Goal: Communication & Community: Answer question/provide support

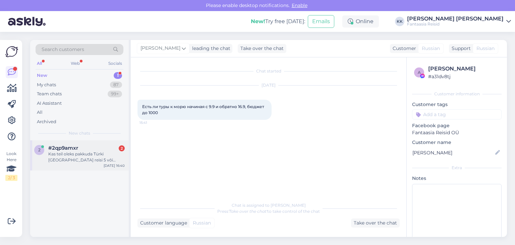
click at [89, 153] on div "Kas teil oleks pakkuda Türki [GEOGRAPHIC_DATA] reisi 5 või [DATE] ühele inimese…" at bounding box center [86, 157] width 76 height 12
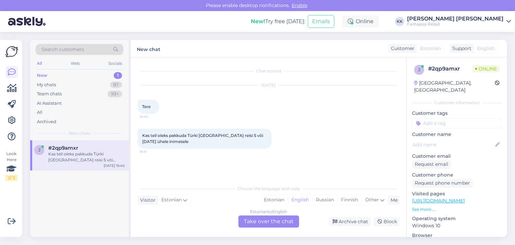
click at [263, 222] on div "Estonian to English Take over the chat" at bounding box center [268, 221] width 61 height 12
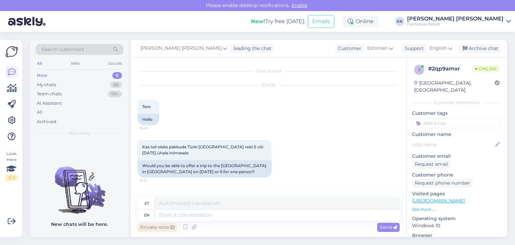
click at [157, 227] on div "Private note" at bounding box center [157, 227] width 40 height 9
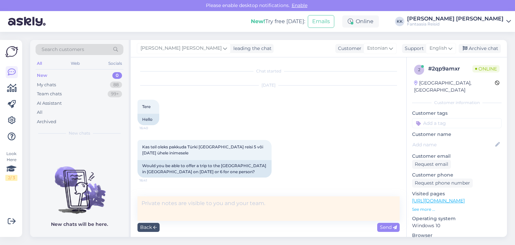
click at [151, 205] on textarea at bounding box center [268, 208] width 262 height 24
click at [148, 202] on textarea at bounding box center [268, 208] width 262 height 24
click at [154, 208] on textarea at bounding box center [268, 208] width 262 height 24
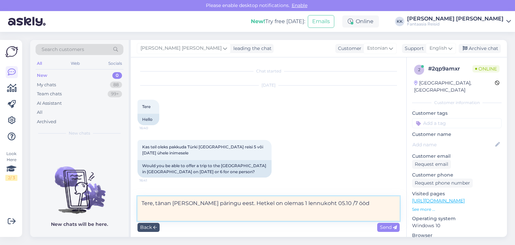
click at [318, 203] on textarea "Tere, tänan [PERSON_NAME] päringu eest. Hetkel on olemas 1 lennukoht 05.10 /7 ö…" at bounding box center [268, 208] width 262 height 24
click at [337, 203] on textarea "Tere, tänan [PERSON_NAME] päringu eest. Hetkel on olemas 1 lennukoht 05.10 / 7 …" at bounding box center [268, 208] width 262 height 24
paste textarea "CRYSTAL WATERWORLD RESORT&SPA 5* [DATE], P 7 / 7 STANDARD ROOM LAND VIEW SINGLE…"
click at [340, 202] on textarea "Tere, tänan [PERSON_NAME] päringu eest. Hetkel on olemas 1 lennukoht 05.10 / 7 …" at bounding box center [268, 208] width 262 height 24
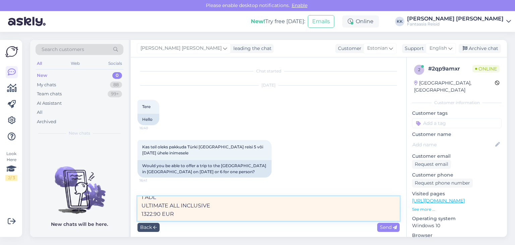
click at [177, 201] on textarea "Tere, tänan [PERSON_NAME] päringu eest. Hetkel on olemas 1 lennukoht 05.10 / 7 …" at bounding box center [268, 208] width 262 height 24
type textarea "Tere, tänan [PERSON_NAME] päringu eest. Hetkel on olemas 1 lennukoht 05.10 / 7 …"
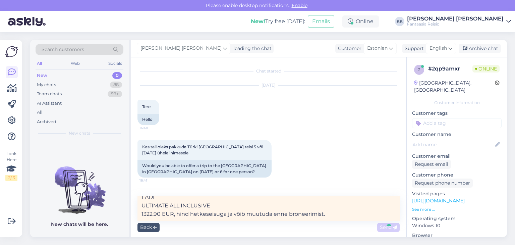
scroll to position [52, 0]
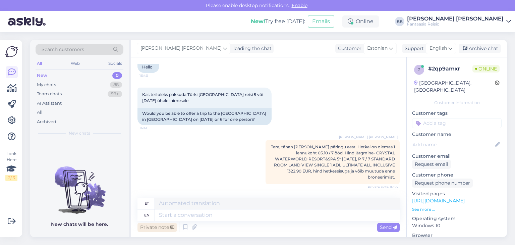
click at [156, 227] on div "Private note" at bounding box center [157, 227] width 40 height 9
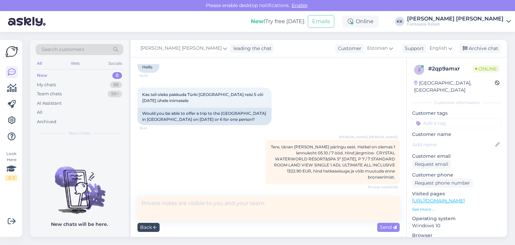
scroll to position [54, 0]
click at [157, 203] on textarea at bounding box center [268, 208] width 262 height 24
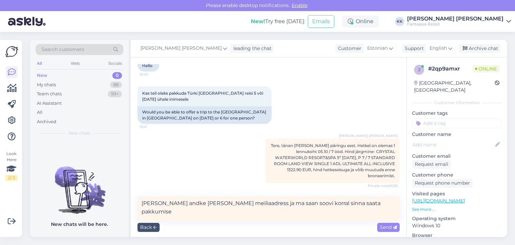
click at [303, 203] on textarea "[PERSON_NAME] andke [PERSON_NAME] meiliaadress ja ma saan soovi korral sinna sa…" at bounding box center [268, 208] width 262 height 24
drag, startPoint x: 392, startPoint y: 204, endPoint x: 338, endPoint y: 203, distance: 53.7
click at [338, 203] on textarea "[PERSON_NAME] andke [PERSON_NAME] meiliaadress ja ma saan soovi korral ka meili…" at bounding box center [268, 208] width 262 height 24
type textarea "[PERSON_NAME] andke [PERSON_NAME] meiliaadress ja ma saan soovi korral ka meili…"
drag, startPoint x: 282, startPoint y: 206, endPoint x: 123, endPoint y: 197, distance: 159.9
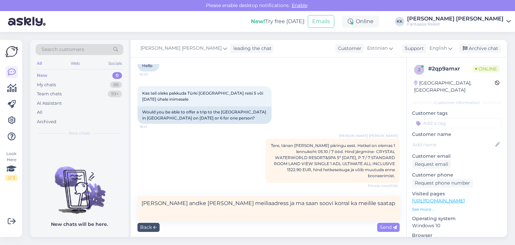
click at [123, 197] on div "Search customers All Web Socials New 0 My chats 88 Team chats 99+ AI Assistant …" at bounding box center [268, 138] width 477 height 197
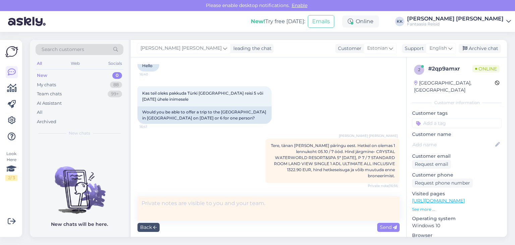
click at [187, 201] on textarea at bounding box center [268, 208] width 262 height 24
click at [185, 206] on textarea at bounding box center [268, 208] width 262 height 24
click at [180, 204] on textarea at bounding box center [268, 208] width 262 height 24
click at [47, 74] on div "New 0" at bounding box center [80, 75] width 88 height 9
click at [200, 203] on textarea at bounding box center [268, 208] width 262 height 24
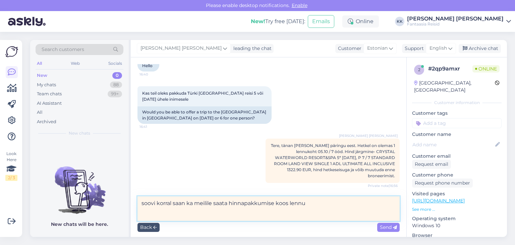
drag, startPoint x: 314, startPoint y: 202, endPoint x: 278, endPoint y: 203, distance: 35.6
click at [278, 203] on textarea "soovi korral saan ka meilile saata hinnapakkumise koos lennu" at bounding box center [268, 208] width 262 height 24
type textarea "soovi korral saan ka meilile saata hinnapakkumise"
drag, startPoint x: 271, startPoint y: 201, endPoint x: 117, endPoint y: 197, distance: 154.3
click at [111, 196] on div "Search customers All Web Socials New 0 My chats 88 Team chats 99+ AI Assistant …" at bounding box center [268, 138] width 477 height 197
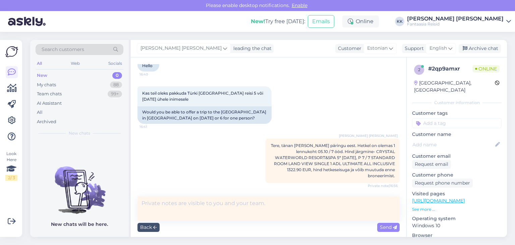
click at [50, 72] on div "New 0" at bounding box center [80, 75] width 88 height 9
